Goal: Task Accomplishment & Management: Complete application form

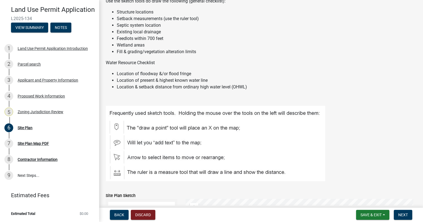
scroll to position [193, 0]
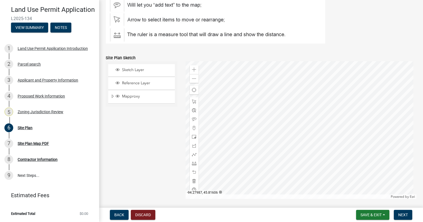
click at [271, 131] on div at bounding box center [300, 130] width 231 height 138
click at [194, 104] on span at bounding box center [194, 101] width 4 height 4
click at [278, 125] on div at bounding box center [300, 130] width 231 height 138
click at [193, 139] on span at bounding box center [194, 137] width 4 height 4
click at [299, 131] on div at bounding box center [300, 130] width 231 height 138
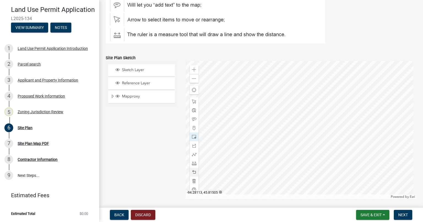
click at [193, 174] on span at bounding box center [194, 172] width 4 height 4
click at [193, 139] on span at bounding box center [194, 137] width 4 height 4
click at [305, 130] on div at bounding box center [300, 130] width 231 height 138
click at [192, 165] on span at bounding box center [194, 163] width 4 height 4
click at [305, 126] on div at bounding box center [300, 130] width 231 height 138
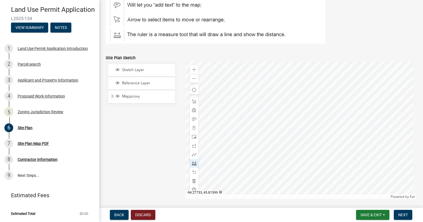
click at [327, 126] on div at bounding box center [300, 130] width 231 height 138
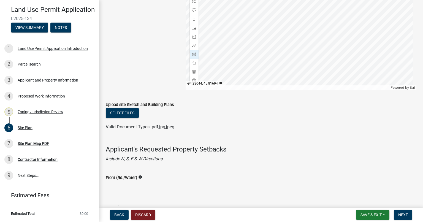
scroll to position [303, 0]
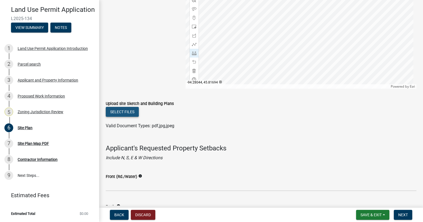
click at [129, 117] on button "Select files" at bounding box center [122, 112] width 33 height 10
click at [125, 117] on button "Select files" at bounding box center [122, 112] width 33 height 10
click at [124, 117] on button "Select files" at bounding box center [122, 112] width 33 height 10
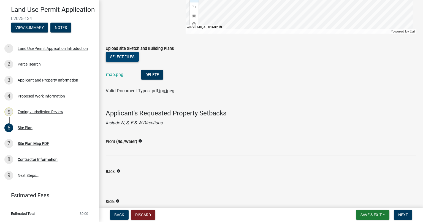
scroll to position [385, 0]
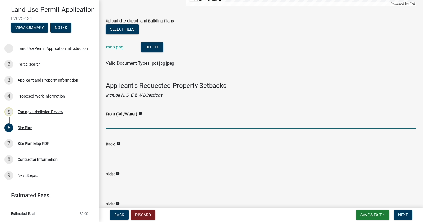
click at [116, 128] on input "Front (Rd./Water)" at bounding box center [261, 122] width 310 height 11
type input "367 Feet"
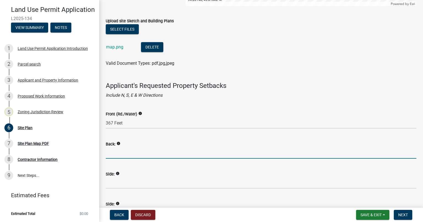
click at [125, 159] on input "Back:" at bounding box center [261, 152] width 310 height 11
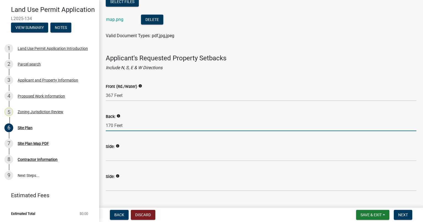
type input "170 Feet"
click at [136, 161] on input "Side:" at bounding box center [261, 155] width 310 height 11
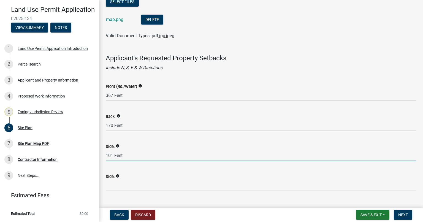
type input "101 Feet"
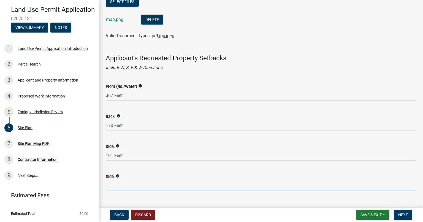
click at [116, 189] on input "Side:" at bounding box center [261, 185] width 310 height 11
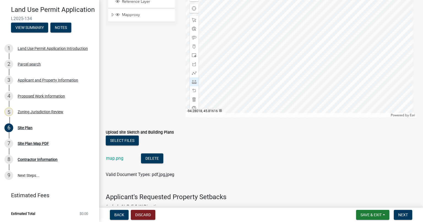
scroll to position [330, 0]
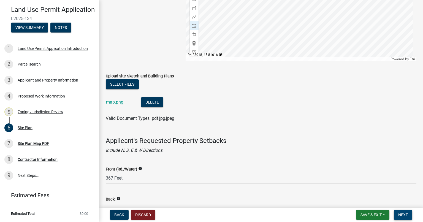
type input "207 Feet"
click at [401, 215] on span "Next" at bounding box center [403, 214] width 10 height 4
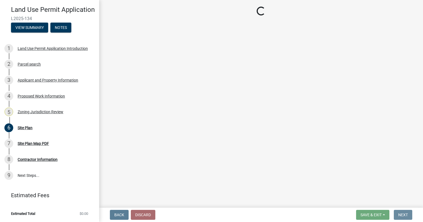
scroll to position [0, 0]
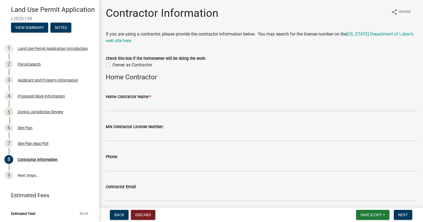
click at [112, 65] on label "Owner as Contractor" at bounding box center [132, 65] width 40 height 7
click at [112, 65] on input "Owner as Contractor" at bounding box center [114, 64] width 4 height 4
checkbox input "true"
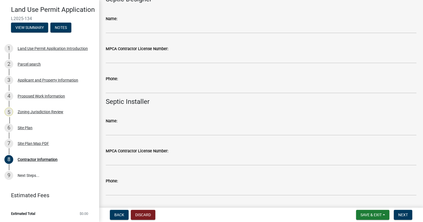
scroll to position [226, 0]
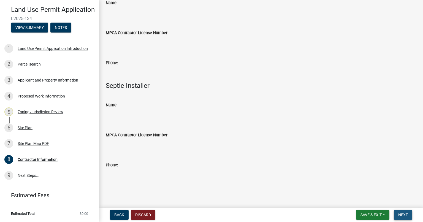
click at [399, 214] on span "Next" at bounding box center [403, 214] width 10 height 4
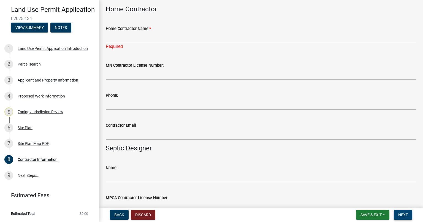
scroll to position [13, 0]
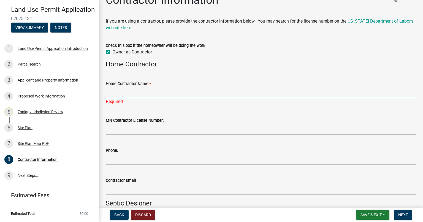
click at [149, 91] on input "Home Contractor Name: *" at bounding box center [261, 92] width 310 height 11
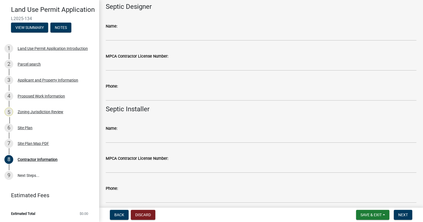
scroll to position [233, 0]
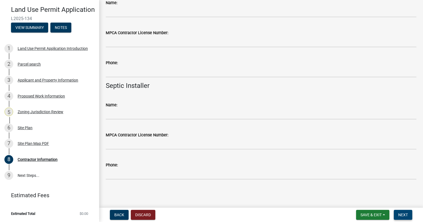
type input "[PERSON_NAME]"
click at [403, 215] on span "Next" at bounding box center [403, 214] width 10 height 4
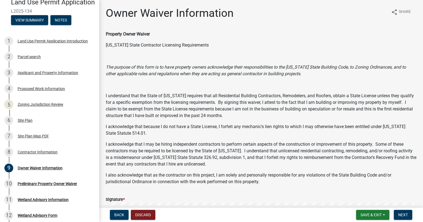
scroll to position [105, 0]
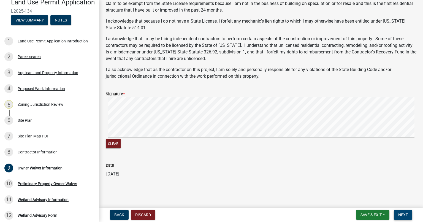
click at [402, 213] on span "Next" at bounding box center [403, 214] width 10 height 4
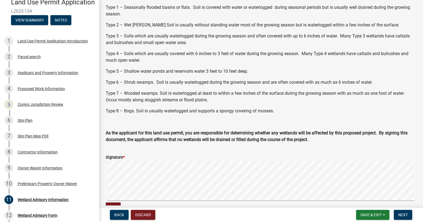
scroll to position [207, 0]
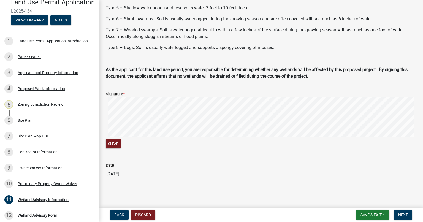
click at [133, 125] on form "Signature * Clear" at bounding box center [261, 116] width 310 height 65
click at [403, 214] on span "Next" at bounding box center [403, 214] width 10 height 4
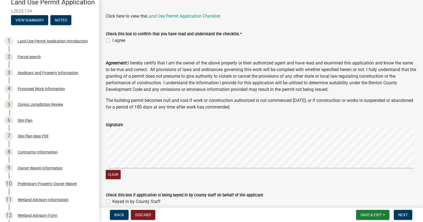
scroll to position [28, 0]
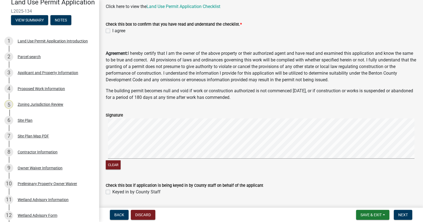
click at [112, 30] on label "I agree" at bounding box center [118, 31] width 13 height 7
click at [112, 30] on input "I agree" at bounding box center [114, 30] width 4 height 4
checkbox input "true"
click at [398, 214] on span "Next" at bounding box center [403, 214] width 10 height 4
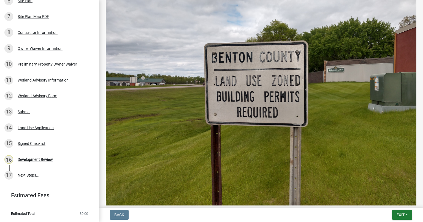
scroll to position [271, 0]
